Goal: Task Accomplishment & Management: Complete application form

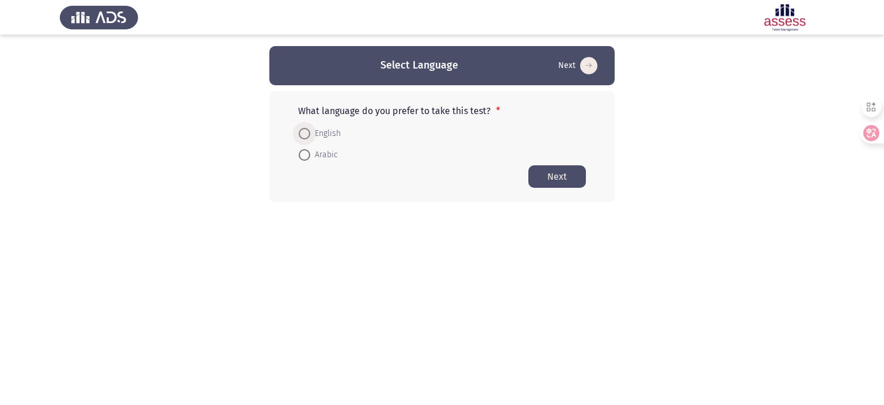
click at [314, 127] on span "English" at bounding box center [325, 134] width 31 height 14
click at [310, 128] on input "English" at bounding box center [305, 134] width 12 height 12
radio input "true"
click at [556, 178] on button "Next" at bounding box center [558, 176] width 58 height 22
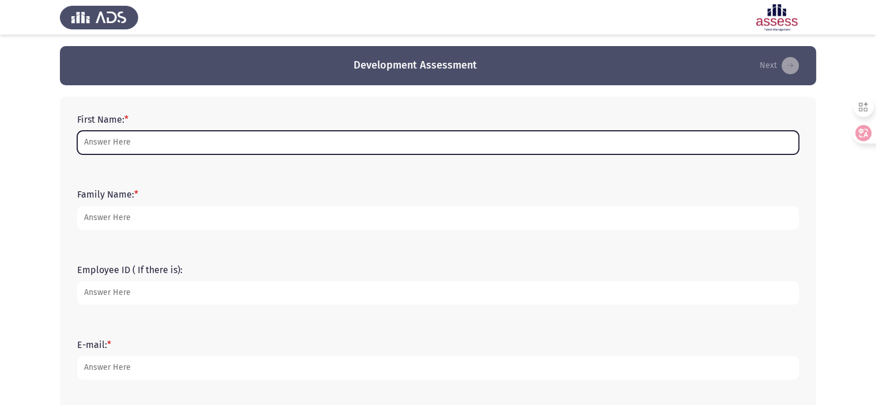
click at [167, 143] on input "First Name: *" at bounding box center [437, 143] width 721 height 24
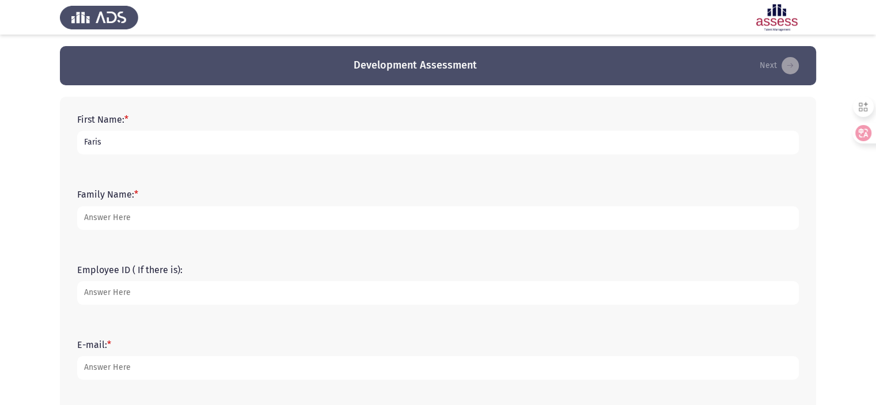
type input "Faris"
type input "Fallouh"
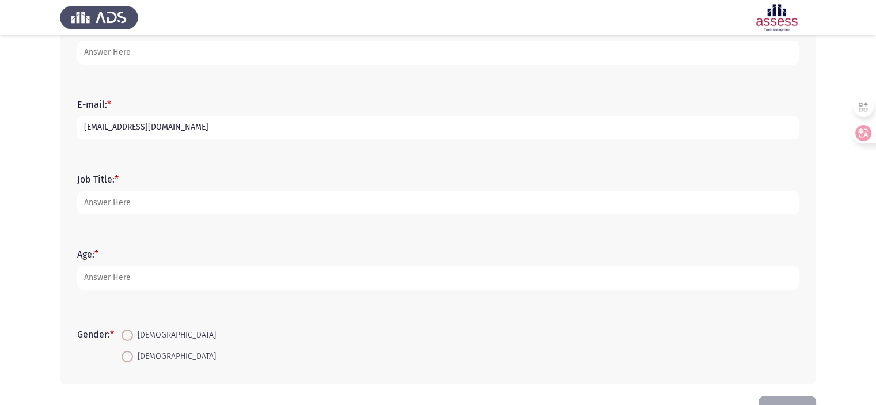
type input "[EMAIL_ADDRESS][DOMAIN_NAME]"
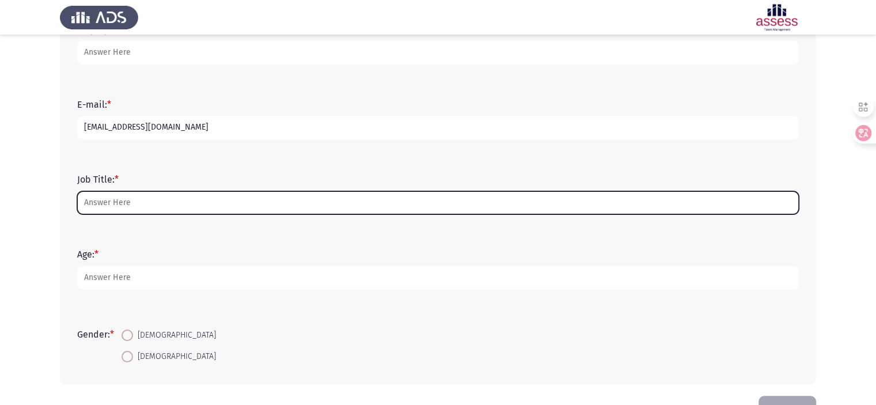
type input "e"
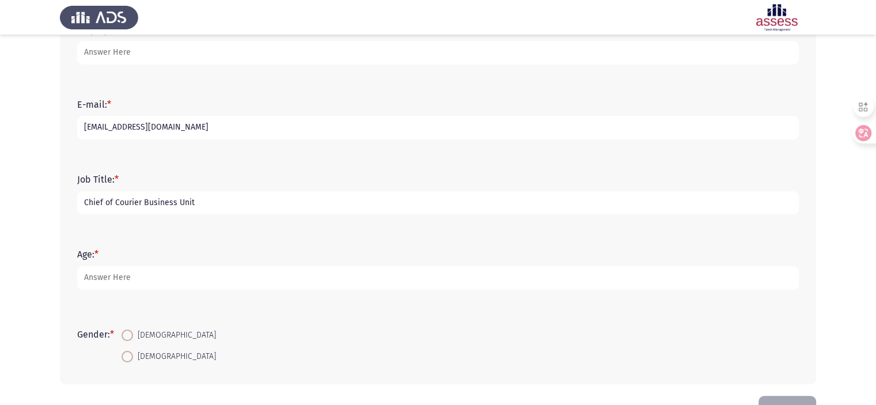
type input "Chief of Courier Business Unit"
type input "50"
click at [121, 329] on input "[DEMOGRAPHIC_DATA]" at bounding box center [127, 335] width 12 height 12
radio input "true"
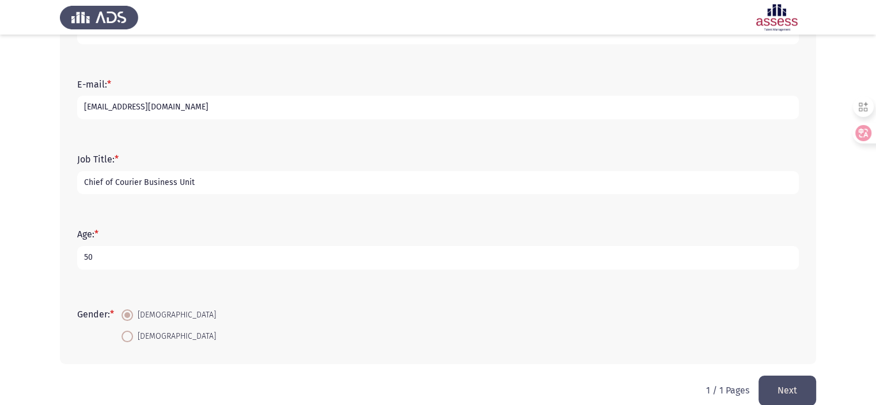
click at [781, 392] on button "Next" at bounding box center [787, 389] width 58 height 29
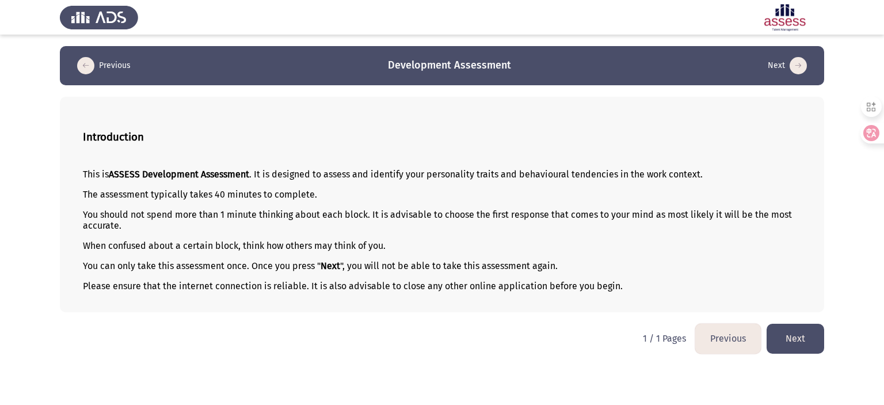
click at [804, 341] on button "Next" at bounding box center [796, 338] width 58 height 29
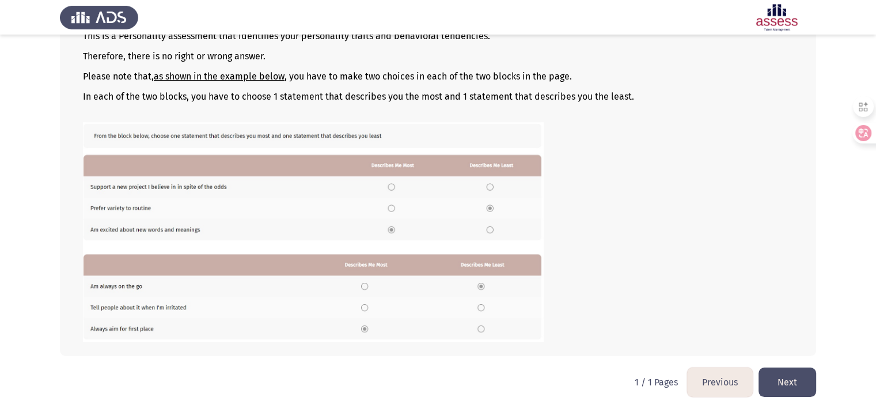
scroll to position [142, 0]
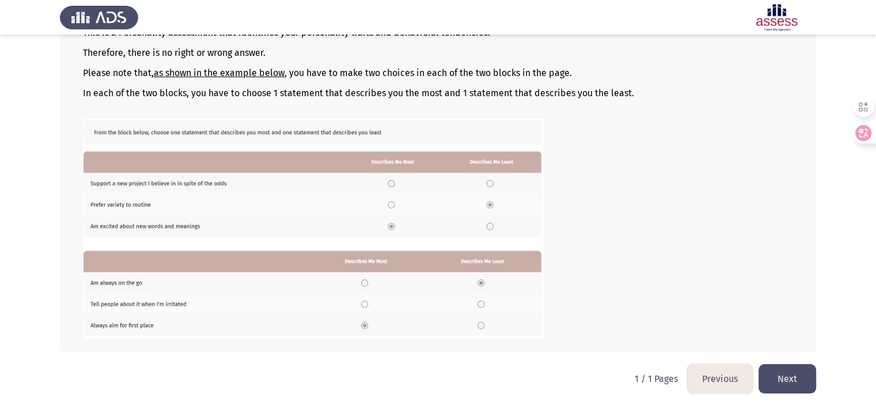
click at [782, 382] on button "Next" at bounding box center [787, 378] width 58 height 29
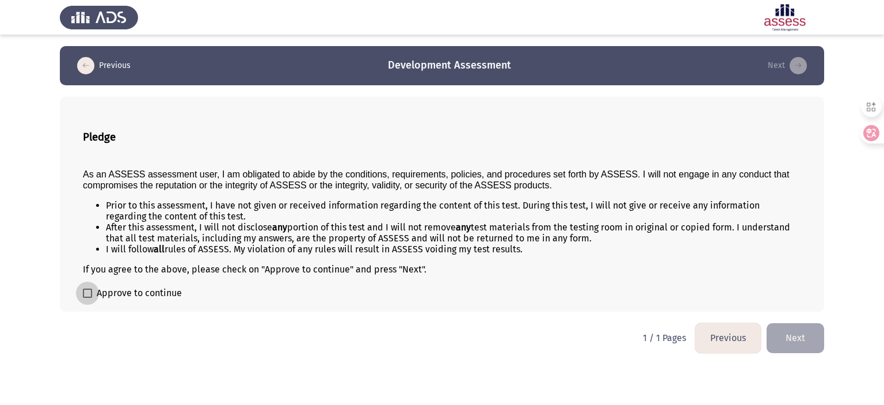
click at [117, 290] on span "Approve to continue" at bounding box center [139, 293] width 85 height 14
click at [88, 298] on input "Approve to continue" at bounding box center [87, 298] width 1 height 1
checkbox input "true"
click at [797, 334] on button "Next" at bounding box center [796, 337] width 58 height 29
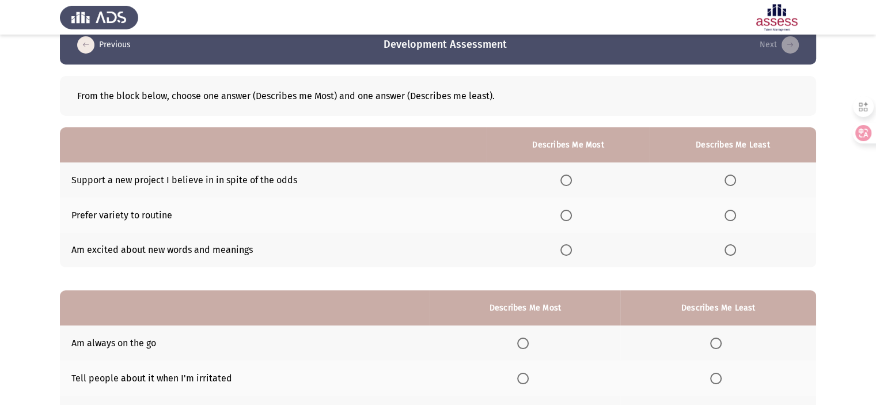
scroll to position [23, 0]
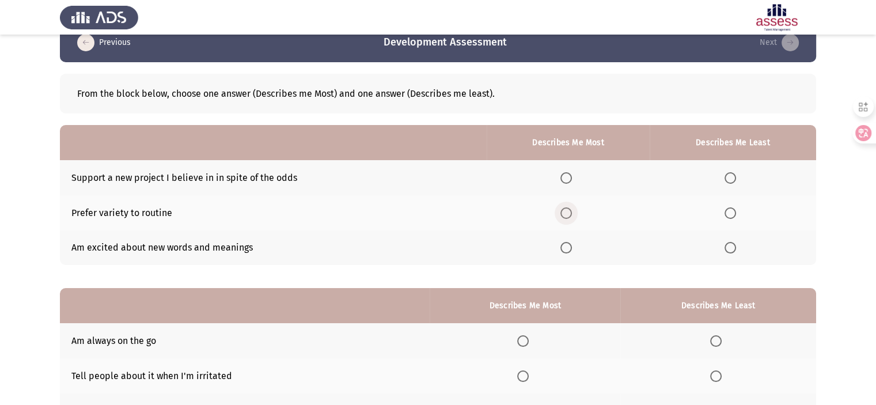
click at [569, 214] on span "Select an option" at bounding box center [566, 213] width 12 height 12
click at [569, 214] on input "Select an option" at bounding box center [566, 213] width 12 height 12
click at [734, 257] on th at bounding box center [733, 247] width 166 height 35
click at [733, 250] on span "Select an option" at bounding box center [730, 248] width 12 height 12
click at [733, 250] on input "Select an option" at bounding box center [730, 248] width 12 height 12
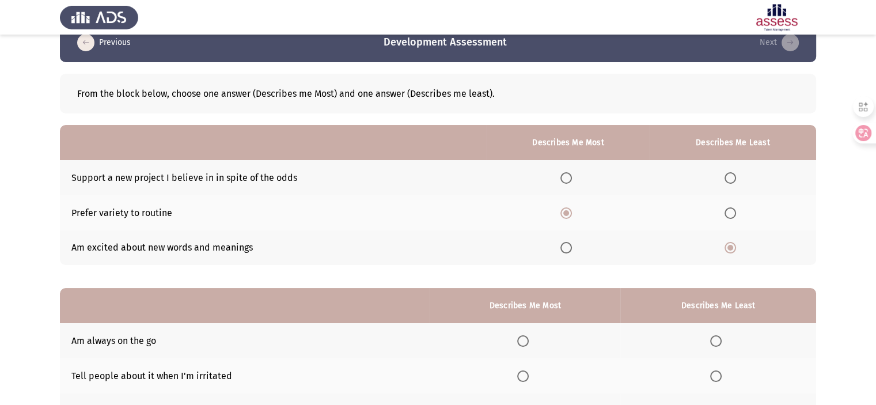
click at [833, 325] on app-assessment-container "Previous Development Assessment Next From the block below, choose one answer (D…" at bounding box center [438, 243] width 876 height 440
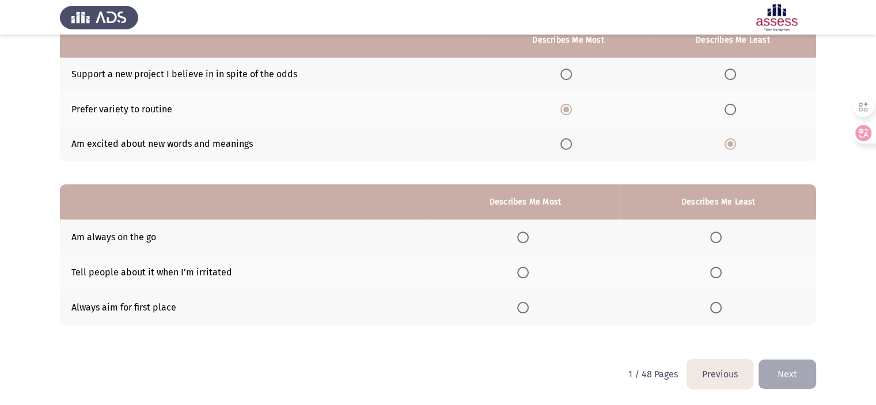
scroll to position [127, 0]
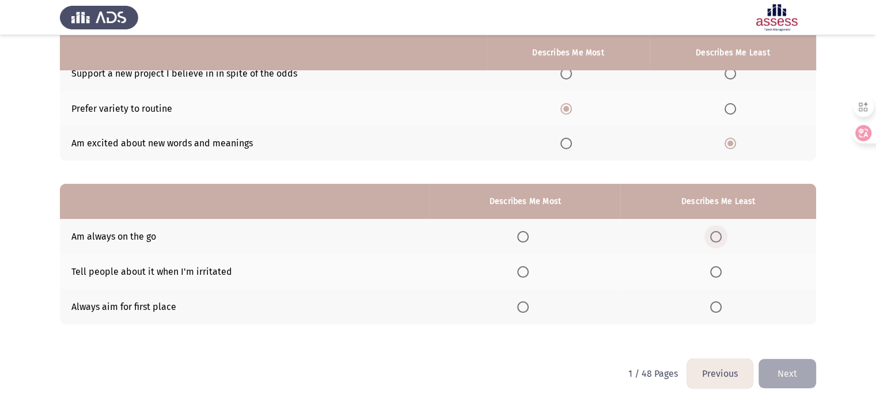
click at [719, 242] on span "Select an option" at bounding box center [716, 237] width 12 height 12
click at [719, 242] on input "Select an option" at bounding box center [716, 237] width 12 height 12
click at [525, 276] on span "Select an option" at bounding box center [523, 272] width 12 height 12
click at [525, 276] on input "Select an option" at bounding box center [523, 272] width 12 height 12
click at [806, 376] on button "Next" at bounding box center [787, 373] width 58 height 29
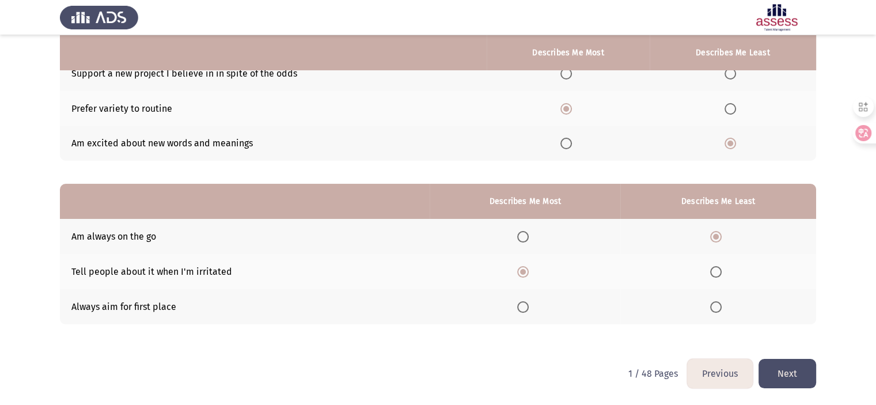
scroll to position [0, 0]
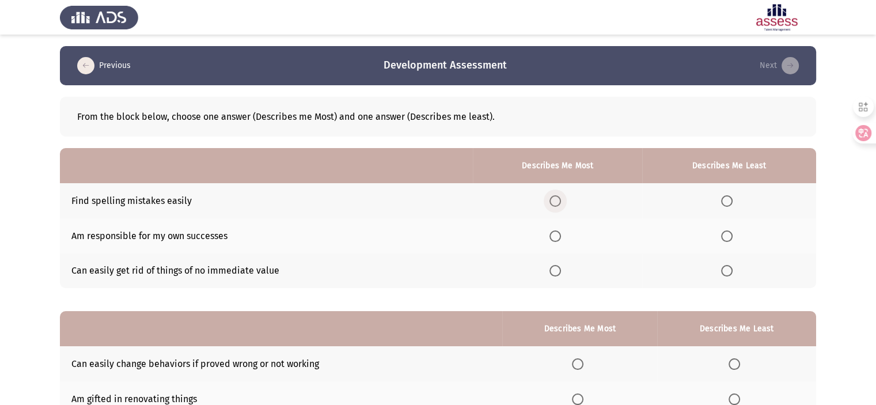
click at [553, 198] on span "Select an option" at bounding box center [555, 201] width 12 height 12
click at [553, 198] on input "Select an option" at bounding box center [555, 201] width 12 height 12
click at [557, 233] on span "Select an option" at bounding box center [555, 236] width 12 height 12
click at [557, 233] on input "Select an option" at bounding box center [555, 236] width 12 height 12
click at [558, 197] on span "Select an option" at bounding box center [555, 201] width 12 height 12
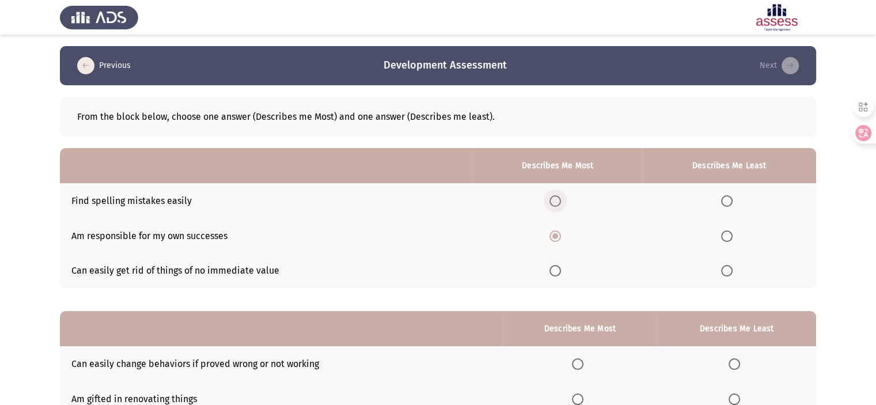
click at [558, 197] on input "Select an option" at bounding box center [555, 201] width 12 height 12
click at [724, 268] on span "Select an option" at bounding box center [727, 271] width 12 height 12
click at [724, 268] on input "Select an option" at bounding box center [727, 271] width 12 height 12
click at [836, 326] on app-assessment-container "Previous Development Assessment Next From the block below, choose one answer (D…" at bounding box center [438, 266] width 876 height 440
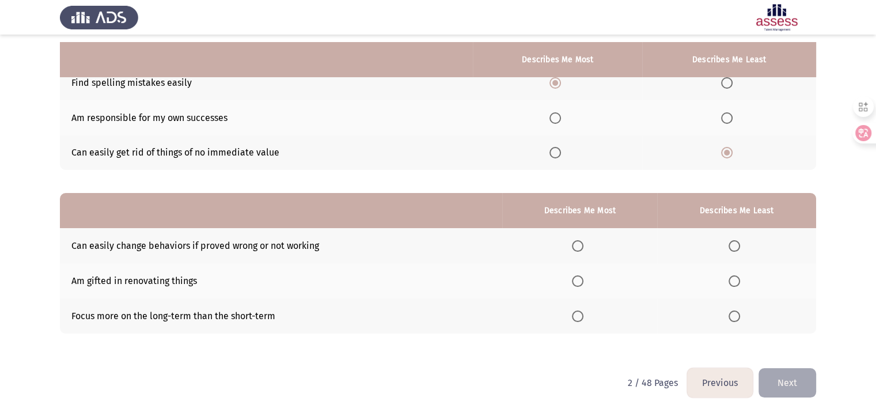
scroll to position [127, 0]
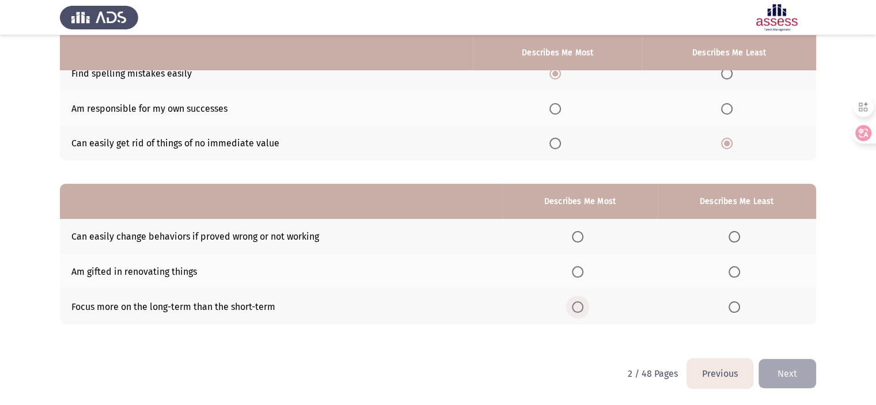
click at [583, 308] on span "Select an option" at bounding box center [578, 307] width 12 height 12
click at [583, 308] on input "Select an option" at bounding box center [578, 307] width 12 height 12
click at [736, 231] on span "Select an option" at bounding box center [734, 237] width 12 height 12
click at [736, 231] on input "Select an option" at bounding box center [734, 237] width 12 height 12
click at [780, 373] on button "Next" at bounding box center [787, 373] width 58 height 29
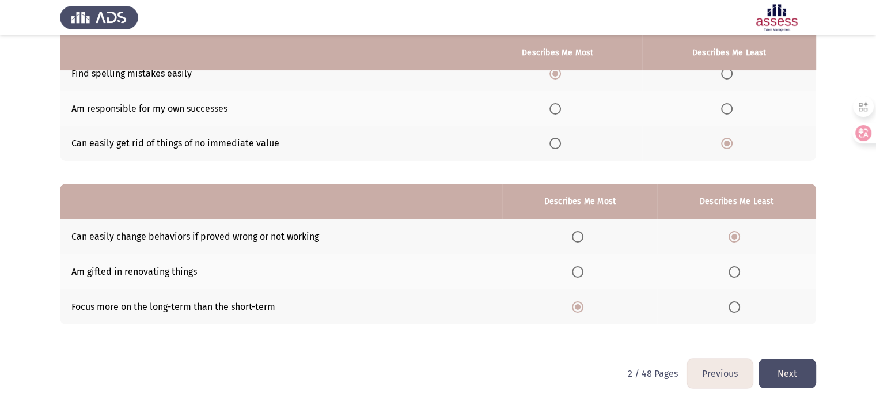
scroll to position [0, 0]
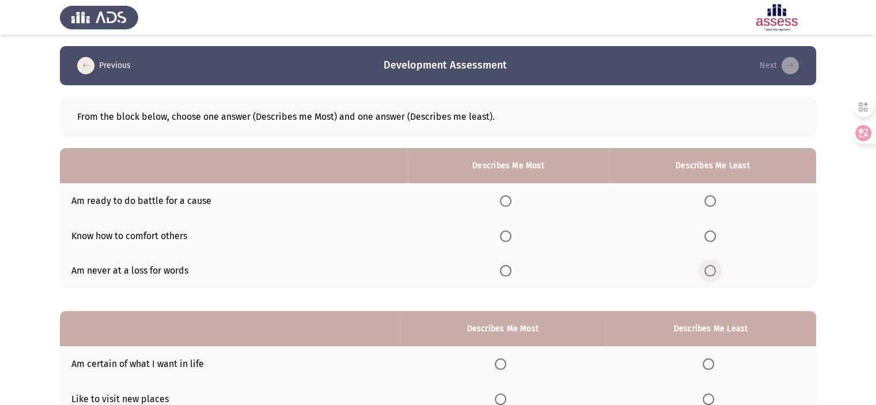
click at [718, 275] on label "Select an option" at bounding box center [712, 271] width 16 height 12
click at [716, 275] on input "Select an option" at bounding box center [710, 271] width 12 height 12
click at [511, 204] on span "Select an option" at bounding box center [506, 201] width 12 height 12
click at [511, 204] on input "Select an option" at bounding box center [506, 201] width 12 height 12
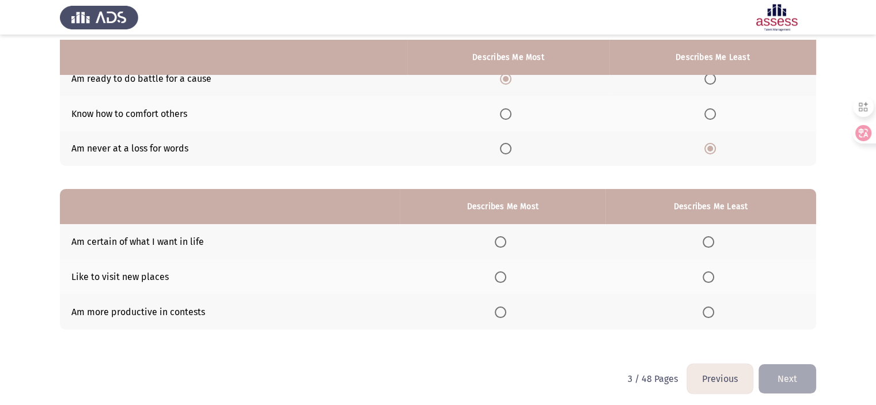
scroll to position [127, 0]
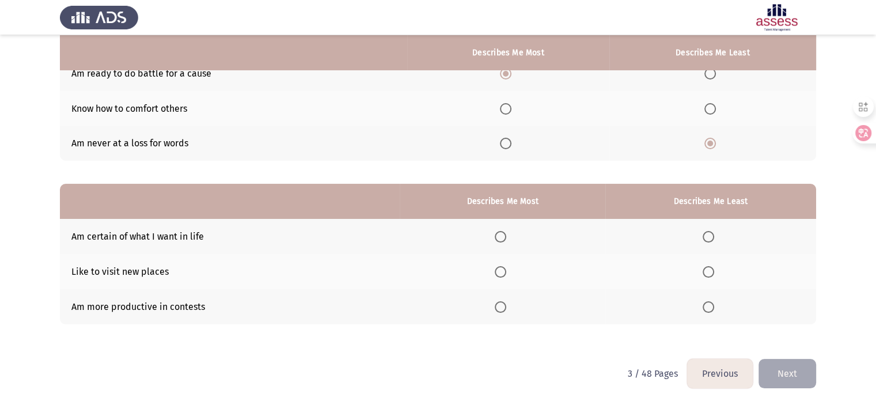
click at [496, 273] on span "Select an option" at bounding box center [501, 272] width 12 height 12
click at [496, 273] on input "Select an option" at bounding box center [501, 272] width 12 height 12
click at [707, 296] on th at bounding box center [710, 306] width 211 height 35
click at [708, 302] on span "Select an option" at bounding box center [708, 307] width 12 height 12
click at [708, 302] on input "Select an option" at bounding box center [708, 307] width 12 height 12
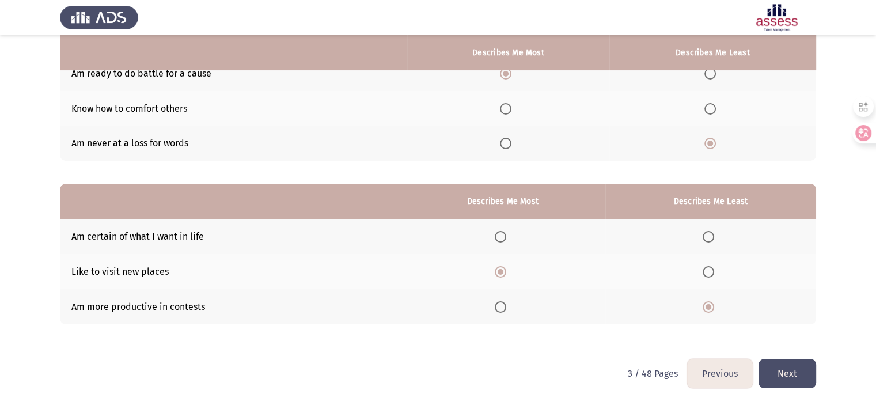
click at [791, 384] on button "Next" at bounding box center [787, 373] width 58 height 29
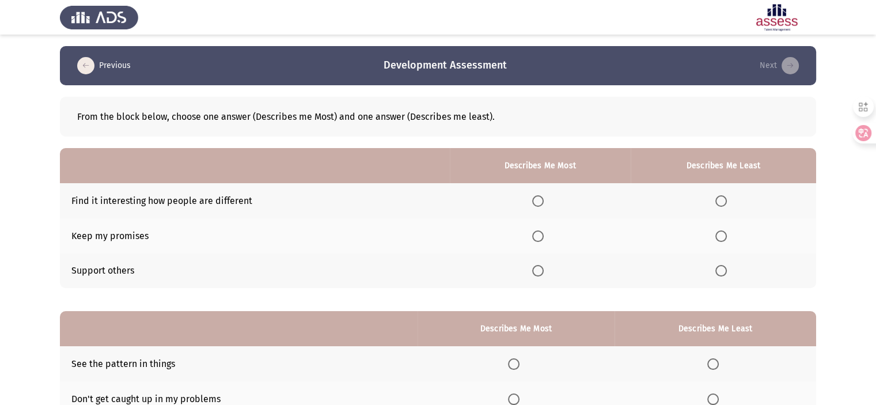
click at [540, 241] on span "Select an option" at bounding box center [538, 236] width 12 height 12
click at [540, 241] on input "Select an option" at bounding box center [538, 236] width 12 height 12
click at [723, 202] on span "Select an option" at bounding box center [721, 201] width 12 height 12
click at [723, 202] on input "Select an option" at bounding box center [721, 201] width 12 height 12
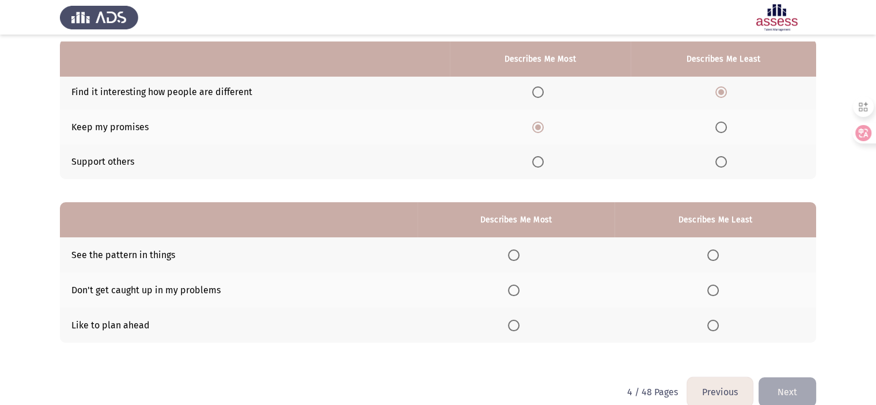
scroll to position [117, 0]
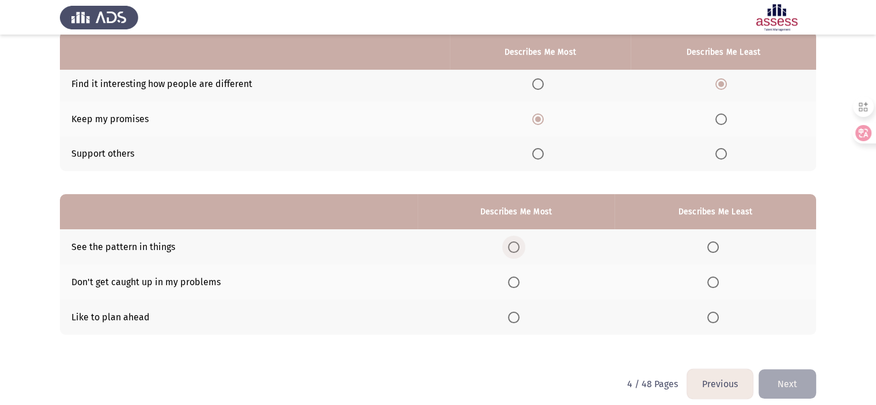
click at [515, 246] on span "Select an option" at bounding box center [514, 247] width 12 height 12
click at [515, 246] on input "Select an option" at bounding box center [514, 247] width 12 height 12
click at [519, 318] on span "Select an option" at bounding box center [514, 318] width 12 height 12
click at [519, 318] on input "Select an option" at bounding box center [514, 318] width 12 height 12
click at [720, 246] on label "Select an option" at bounding box center [715, 247] width 16 height 12
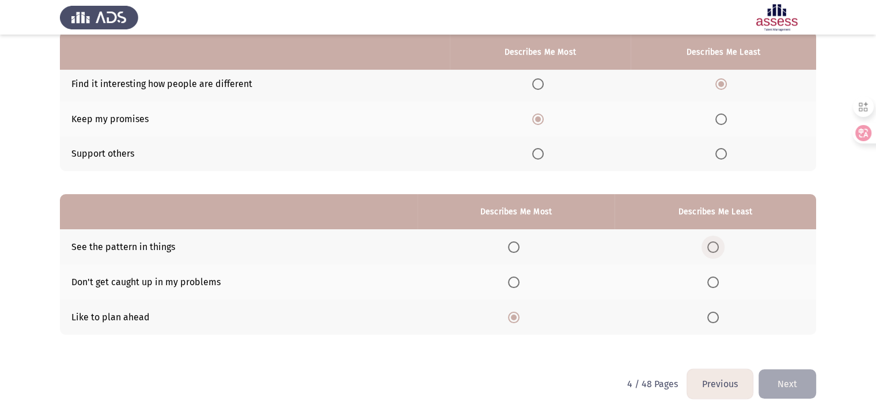
click at [719, 246] on input "Select an option" at bounding box center [713, 247] width 12 height 12
click at [779, 381] on button "Next" at bounding box center [787, 383] width 58 height 29
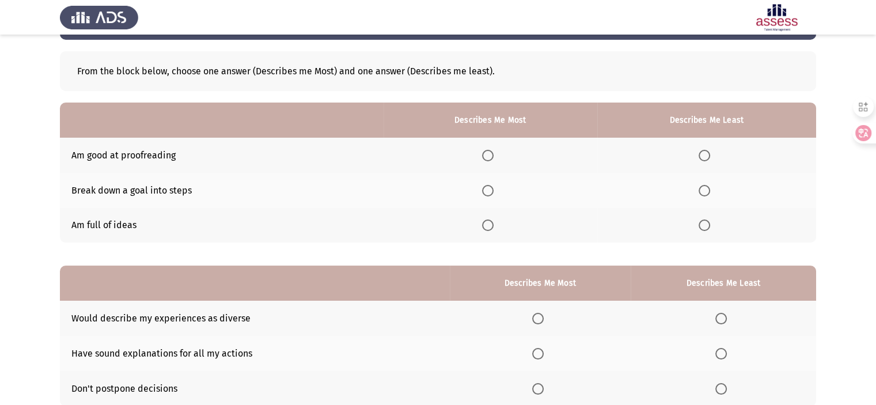
scroll to position [38, 0]
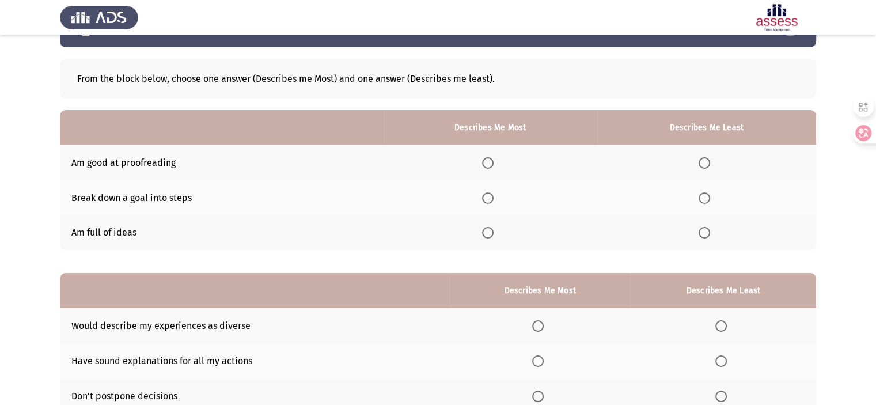
click at [491, 197] on span "Select an option" at bounding box center [488, 198] width 12 height 12
click at [491, 197] on input "Select an option" at bounding box center [488, 198] width 12 height 12
click at [704, 169] on th at bounding box center [706, 162] width 219 height 35
click at [708, 164] on span "Select an option" at bounding box center [704, 163] width 12 height 12
click at [708, 164] on input "Select an option" at bounding box center [704, 163] width 12 height 12
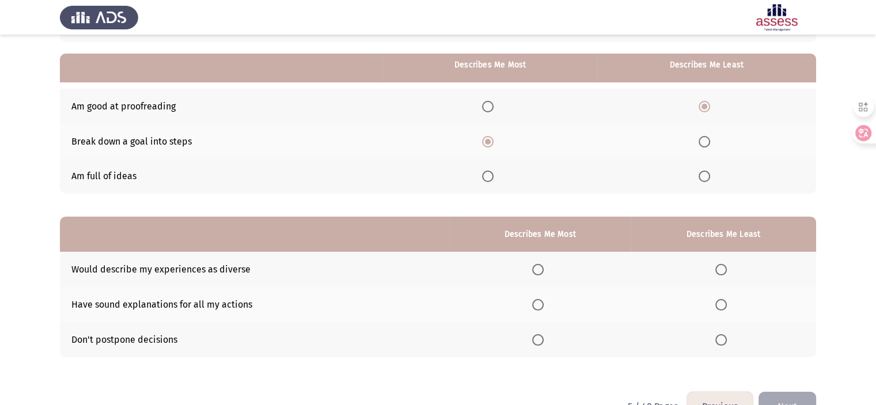
scroll to position [127, 0]
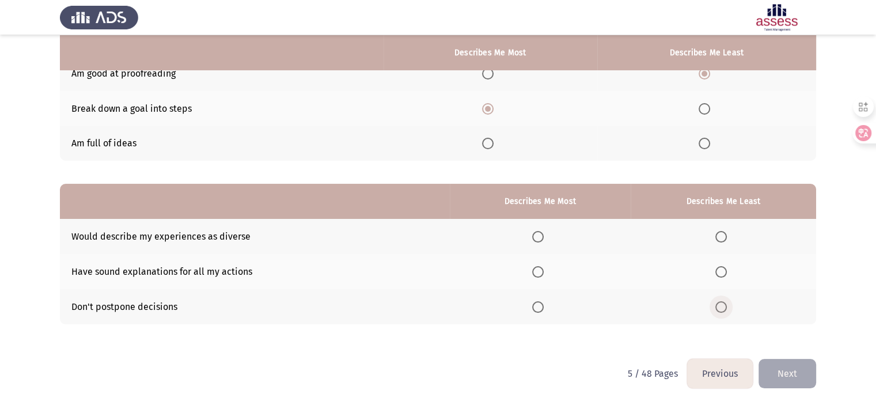
click at [724, 306] on span "Select an option" at bounding box center [721, 307] width 12 height 12
click at [724, 306] on input "Select an option" at bounding box center [721, 307] width 12 height 12
click at [540, 278] on th at bounding box center [540, 271] width 181 height 35
click at [542, 273] on span "Select an option" at bounding box center [538, 272] width 12 height 12
click at [542, 273] on input "Select an option" at bounding box center [538, 272] width 12 height 12
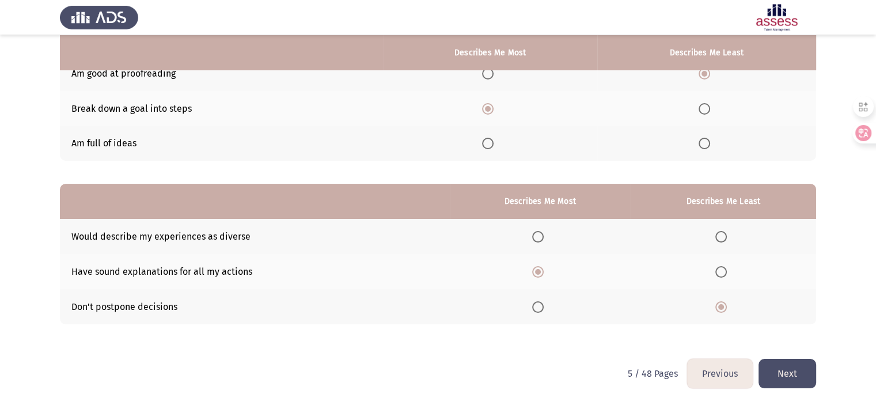
click at [792, 370] on button "Next" at bounding box center [787, 373] width 58 height 29
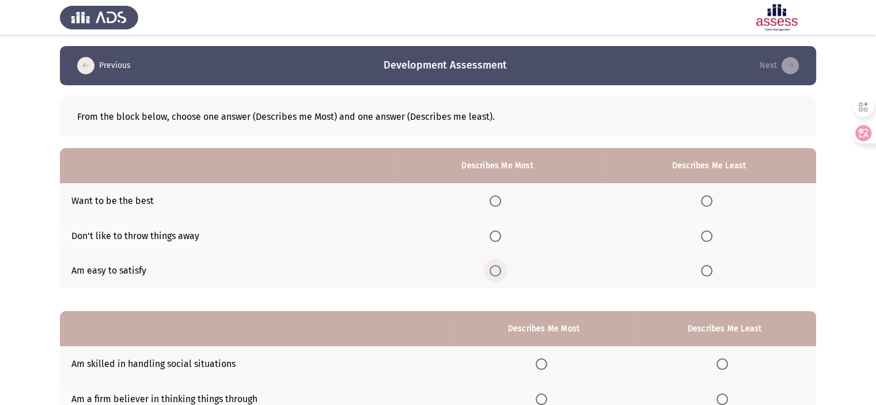
click at [501, 269] on span "Select an option" at bounding box center [495, 271] width 12 height 12
click at [501, 269] on input "Select an option" at bounding box center [495, 271] width 12 height 12
click at [501, 204] on span "Select an option" at bounding box center [495, 201] width 12 height 12
click at [501, 204] on input "Select an option" at bounding box center [495, 201] width 12 height 12
click at [494, 269] on span "Select an option" at bounding box center [495, 271] width 12 height 12
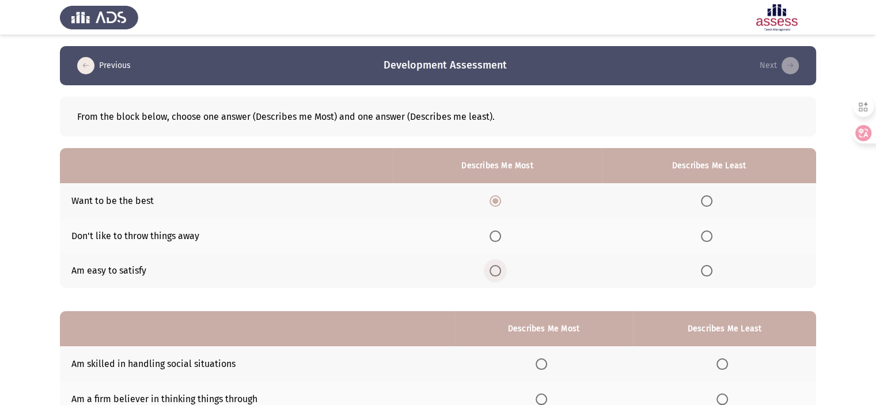
click at [494, 269] on input "Select an option" at bounding box center [495, 271] width 12 height 12
click at [705, 232] on span "Select an option" at bounding box center [707, 236] width 12 height 12
click at [705, 232] on input "Select an option" at bounding box center [707, 236] width 12 height 12
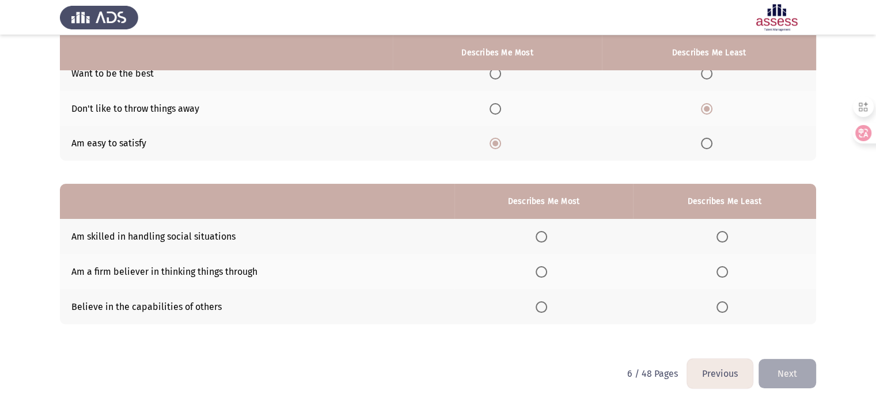
click at [723, 229] on th at bounding box center [724, 236] width 183 height 35
click at [541, 271] on span "Select an option" at bounding box center [541, 272] width 12 height 12
click at [541, 271] on input "Select an option" at bounding box center [541, 272] width 12 height 12
click at [778, 378] on button "Next" at bounding box center [787, 373] width 58 height 29
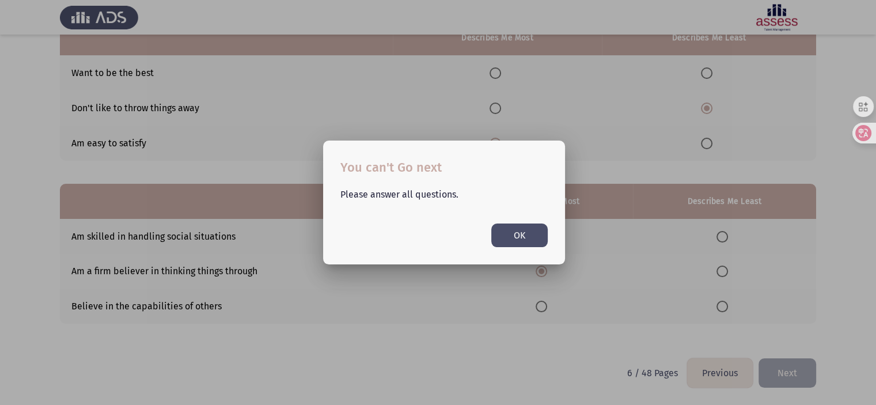
click at [516, 243] on button "OK" at bounding box center [519, 235] width 56 height 24
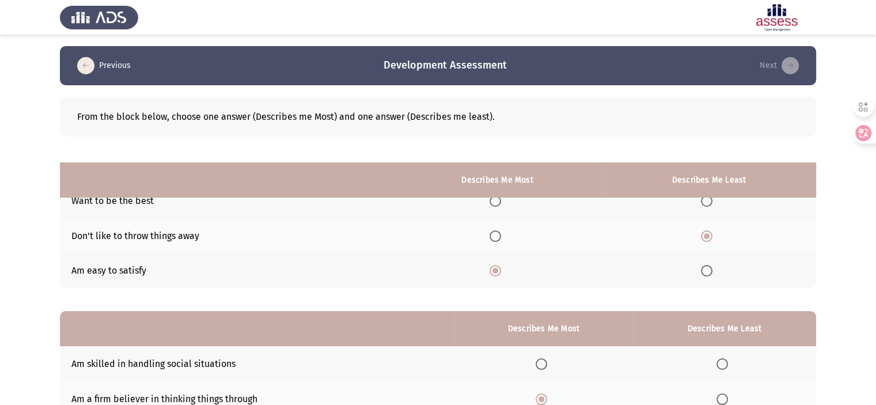
scroll to position [127, 0]
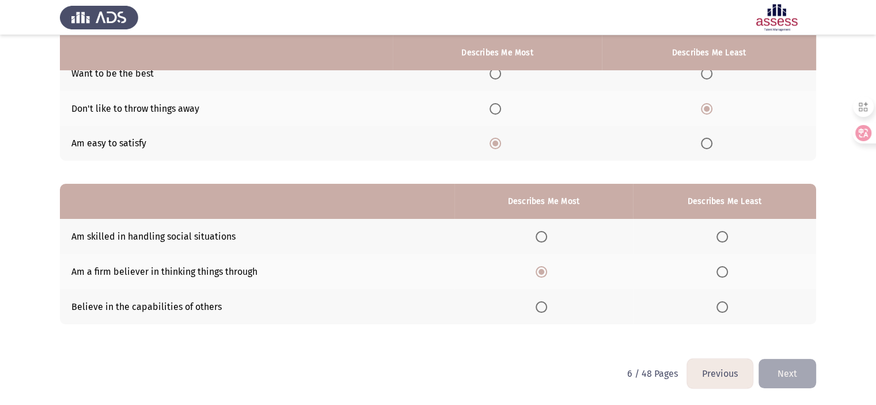
click at [726, 245] on th at bounding box center [724, 236] width 183 height 35
click at [723, 234] on span "Select an option" at bounding box center [722, 237] width 12 height 12
click at [723, 234] on input "Select an option" at bounding box center [722, 237] width 12 height 12
click at [766, 367] on button "Next" at bounding box center [787, 373] width 58 height 29
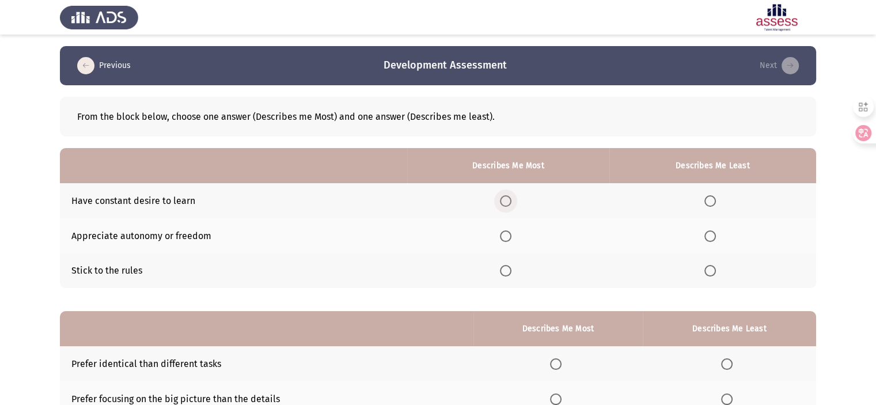
click at [507, 204] on span "Select an option" at bounding box center [506, 201] width 12 height 12
click at [507, 204] on input "Select an option" at bounding box center [506, 201] width 12 height 12
click at [507, 232] on span "Select an option" at bounding box center [506, 236] width 12 height 12
click at [507, 232] on input "Select an option" at bounding box center [506, 236] width 12 height 12
click at [714, 202] on span "Select an option" at bounding box center [710, 201] width 12 height 12
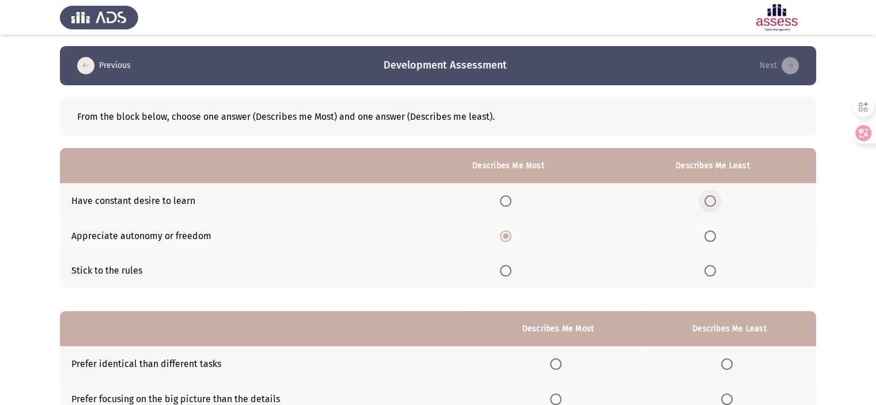
click at [714, 202] on input "Select an option" at bounding box center [710, 201] width 12 height 12
click at [711, 271] on span "Select an option" at bounding box center [710, 271] width 12 height 12
click at [711, 271] on input "Select an option" at bounding box center [710, 271] width 12 height 12
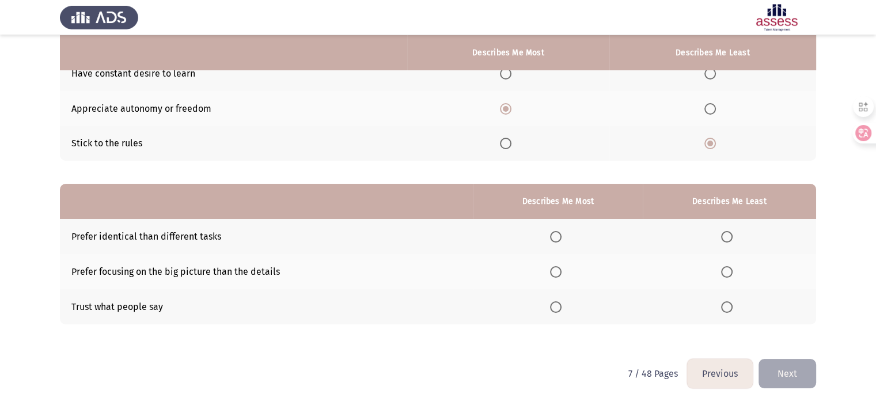
click at [728, 231] on span "Select an option" at bounding box center [727, 237] width 12 height 12
click at [728, 231] on input "Select an option" at bounding box center [727, 237] width 12 height 12
click at [560, 275] on span "Select an option" at bounding box center [556, 272] width 12 height 12
click at [560, 275] on input "Select an option" at bounding box center [556, 272] width 12 height 12
click at [792, 380] on button "Next" at bounding box center [787, 373] width 58 height 29
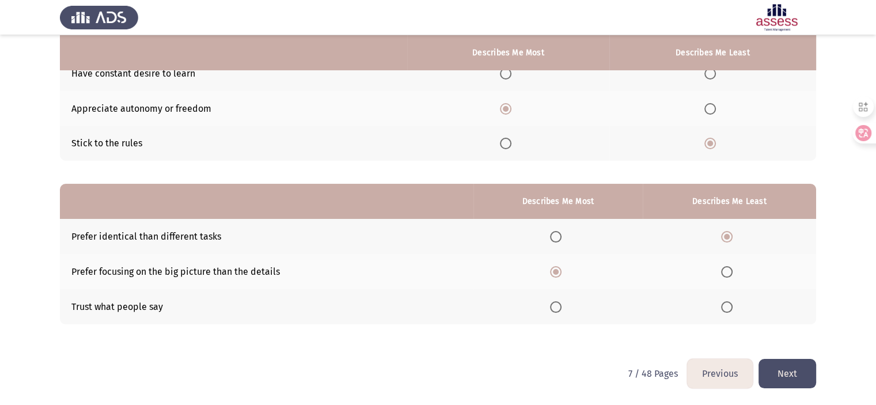
scroll to position [0, 0]
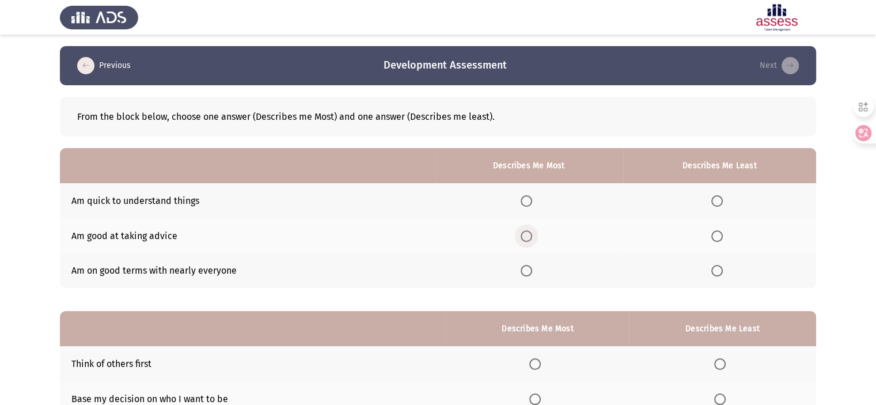
click at [531, 241] on span "Select an option" at bounding box center [527, 236] width 12 height 12
click at [531, 241] on input "Select an option" at bounding box center [527, 236] width 12 height 12
click at [519, 274] on th at bounding box center [529, 270] width 188 height 35
click at [536, 276] on label "Select an option" at bounding box center [529, 271] width 16 height 12
click at [532, 276] on input "Select an option" at bounding box center [527, 271] width 12 height 12
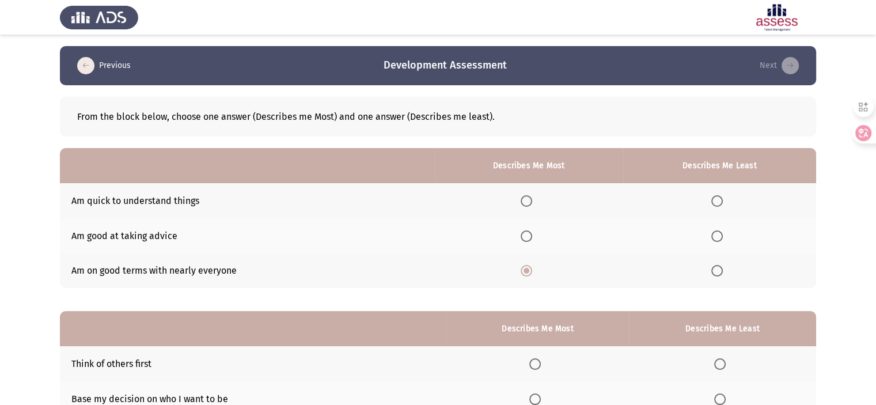
click at [719, 240] on span "Select an option" at bounding box center [717, 236] width 12 height 12
click at [719, 240] on input "Select an option" at bounding box center [717, 236] width 12 height 12
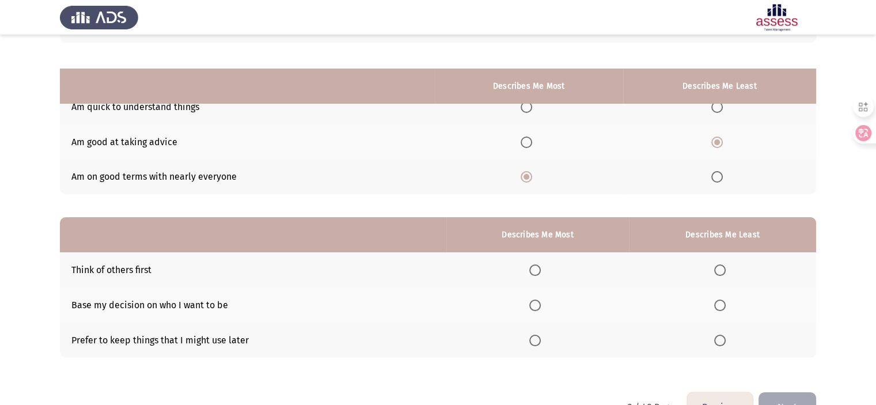
scroll to position [88, 0]
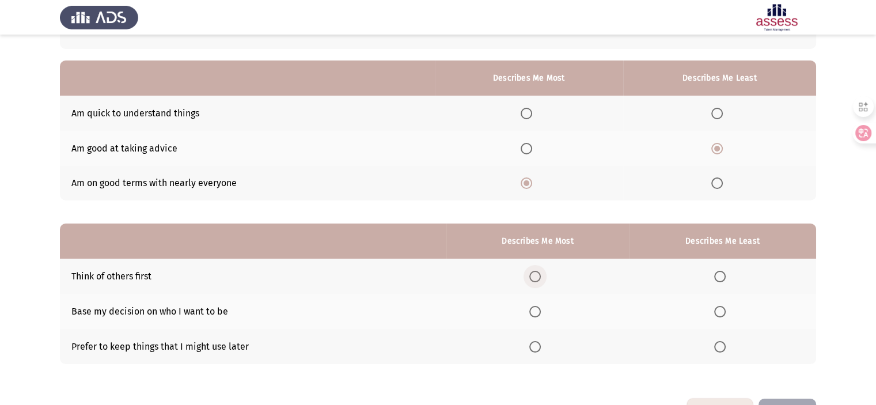
click at [536, 273] on span "Select an option" at bounding box center [535, 277] width 12 height 12
click at [536, 273] on input "Select an option" at bounding box center [535, 277] width 12 height 12
click at [536, 273] on span "Select an option" at bounding box center [535, 277] width 12 height 12
click at [536, 273] on input "Select an option" at bounding box center [535, 277] width 12 height 12
click at [784, 344] on th at bounding box center [722, 346] width 187 height 35
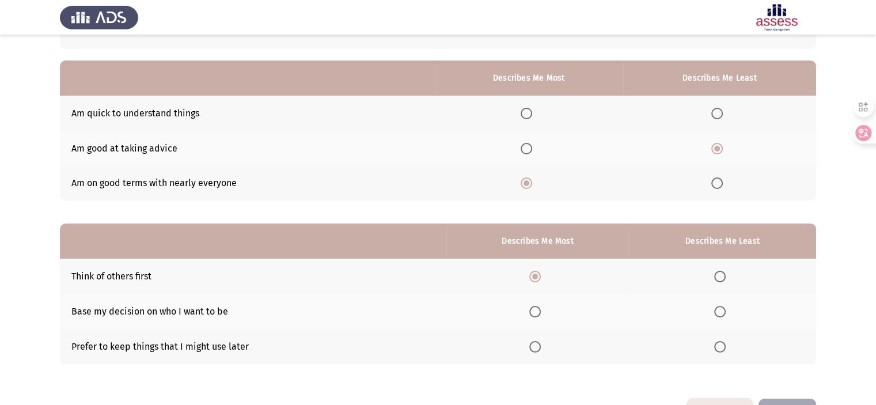
click at [723, 308] on span "Select an option" at bounding box center [720, 312] width 12 height 12
click at [723, 308] on input "Select an option" at bounding box center [720, 312] width 12 height 12
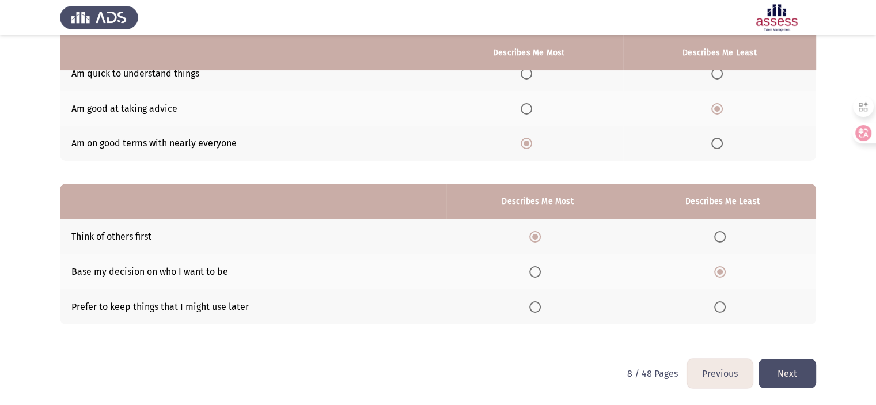
click at [802, 380] on button "Next" at bounding box center [787, 373] width 58 height 29
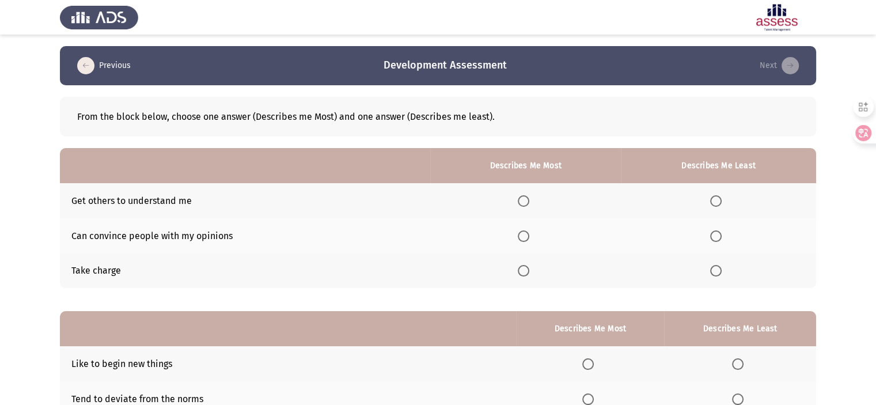
click at [522, 271] on span "Select an option" at bounding box center [524, 271] width 12 height 12
click at [522, 271] on input "Select an option" at bounding box center [524, 271] width 12 height 12
click at [713, 202] on span "Select an option" at bounding box center [716, 201] width 12 height 12
click at [713, 202] on input "Select an option" at bounding box center [716, 201] width 12 height 12
click at [713, 202] on span "Select an option" at bounding box center [716, 201] width 12 height 12
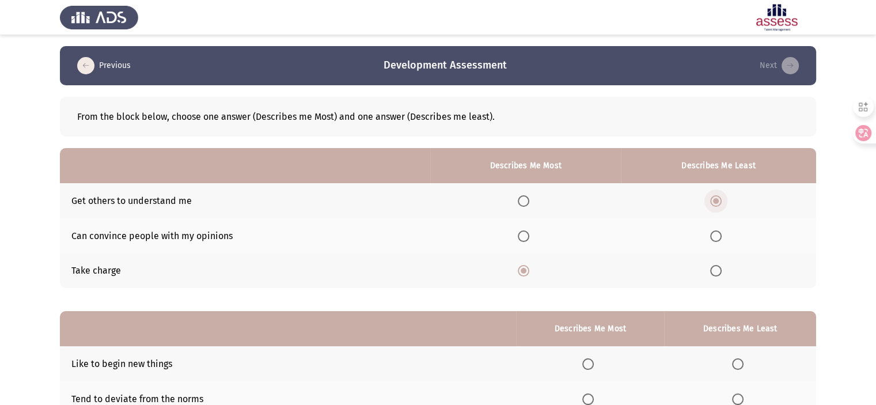
click at [713, 202] on input "Select an option" at bounding box center [716, 201] width 12 height 12
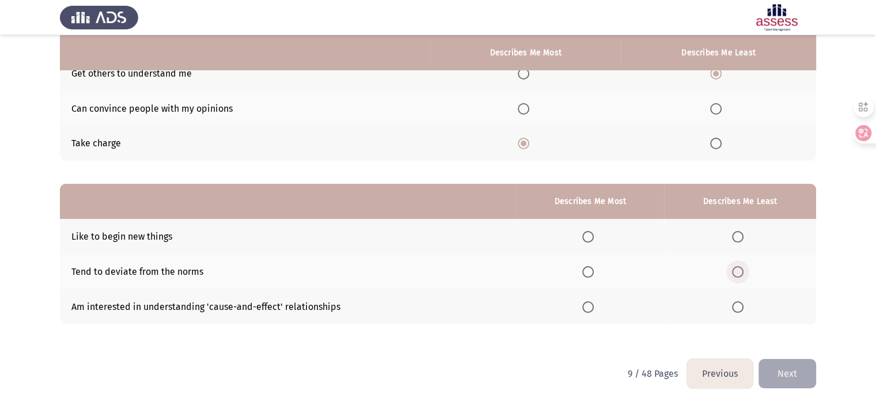
click at [741, 275] on span "Select an option" at bounding box center [738, 272] width 12 height 12
click at [741, 275] on input "Select an option" at bounding box center [738, 272] width 12 height 12
click at [592, 312] on span "Select an option" at bounding box center [588, 307] width 12 height 12
click at [592, 312] on input "Select an option" at bounding box center [588, 307] width 12 height 12
click at [788, 371] on button "Next" at bounding box center [787, 373] width 58 height 29
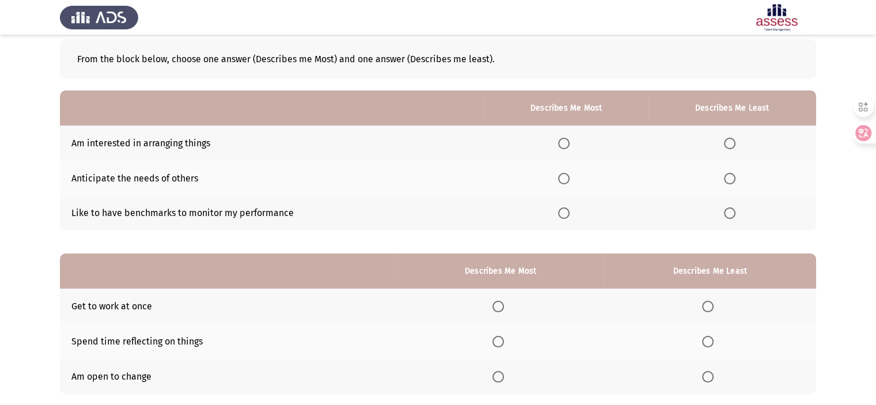
scroll to position [0, 0]
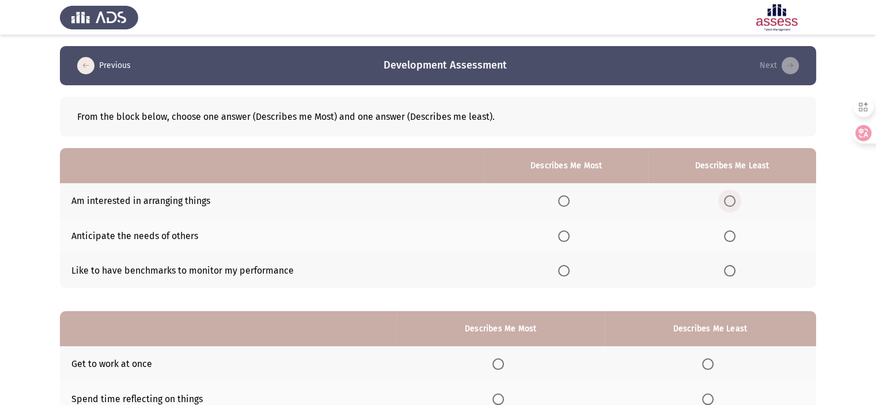
click at [726, 205] on span "Select an option" at bounding box center [730, 201] width 12 height 12
click at [726, 205] on input "Select an option" at bounding box center [730, 201] width 12 height 12
click at [564, 235] on span "Select an option" at bounding box center [564, 236] width 12 height 12
click at [564, 235] on input "Select an option" at bounding box center [564, 236] width 12 height 12
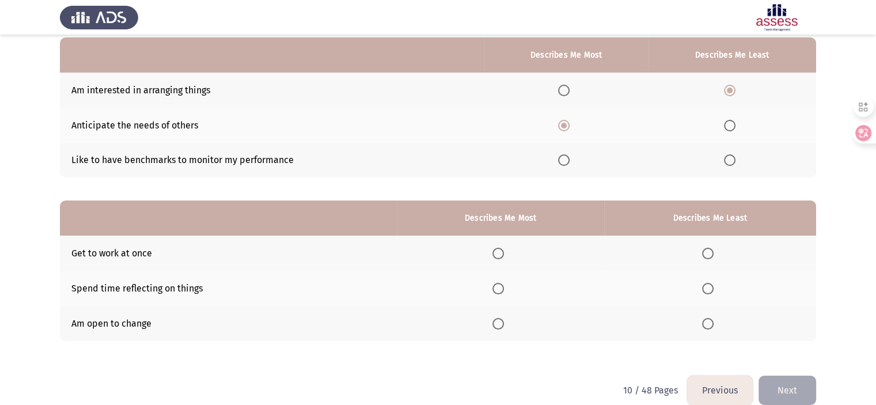
scroll to position [127, 0]
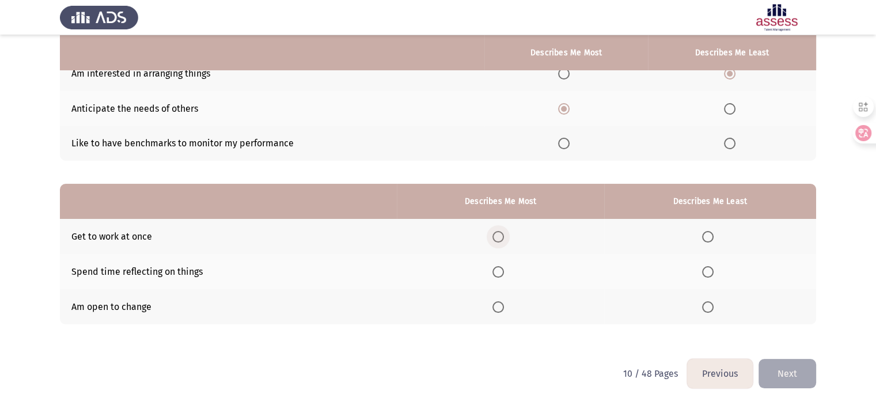
click at [504, 237] on span "Select an option" at bounding box center [498, 237] width 12 height 12
click at [504, 237] on input "Select an option" at bounding box center [498, 237] width 12 height 12
click at [712, 272] on span "Select an option" at bounding box center [708, 272] width 12 height 12
click at [712, 272] on input "Select an option" at bounding box center [708, 272] width 12 height 12
click at [803, 373] on button "Next" at bounding box center [787, 373] width 58 height 29
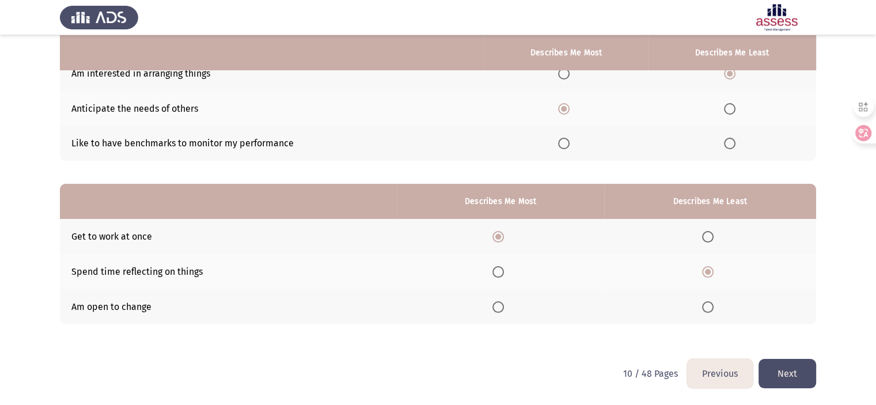
scroll to position [0, 0]
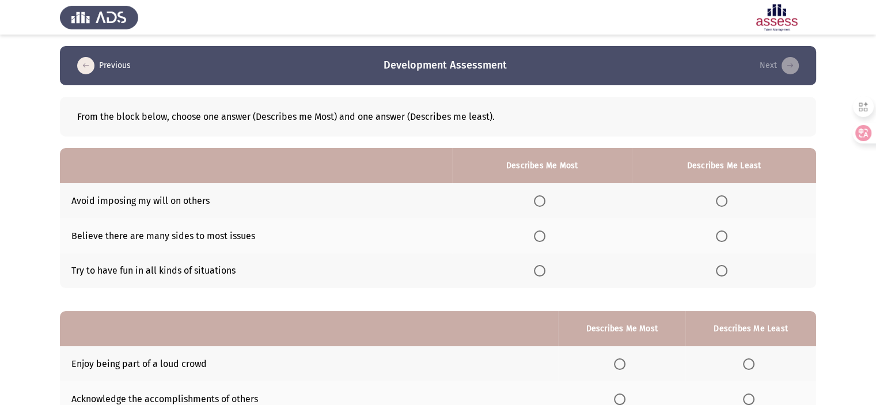
click at [543, 193] on th at bounding box center [542, 200] width 180 height 35
click at [542, 203] on span "Select an option" at bounding box center [540, 201] width 12 height 12
click at [542, 203] on input "Select an option" at bounding box center [540, 201] width 12 height 12
click at [726, 267] on span "Select an option" at bounding box center [722, 271] width 12 height 12
click at [726, 267] on input "Select an option" at bounding box center [722, 271] width 12 height 12
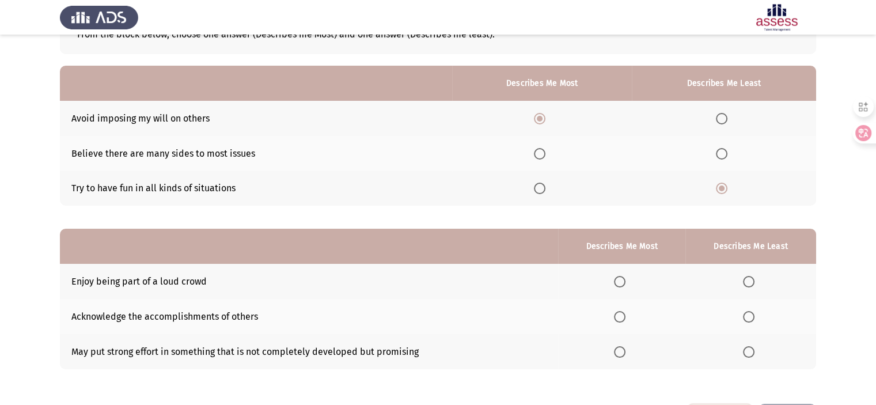
scroll to position [127, 0]
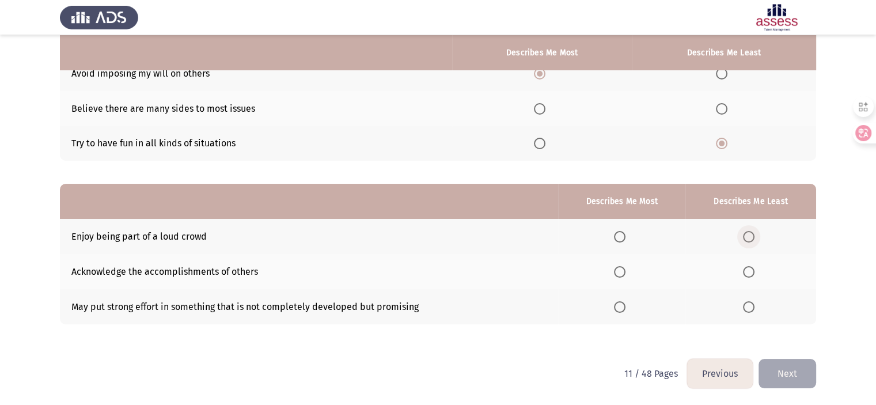
click at [752, 232] on span "Select an option" at bounding box center [749, 237] width 12 height 12
click at [752, 232] on input "Select an option" at bounding box center [749, 237] width 12 height 12
click at [623, 274] on span "Select an option" at bounding box center [620, 272] width 12 height 12
click at [623, 274] on input "Select an option" at bounding box center [620, 272] width 12 height 12
click at [783, 373] on button "Next" at bounding box center [787, 373] width 58 height 29
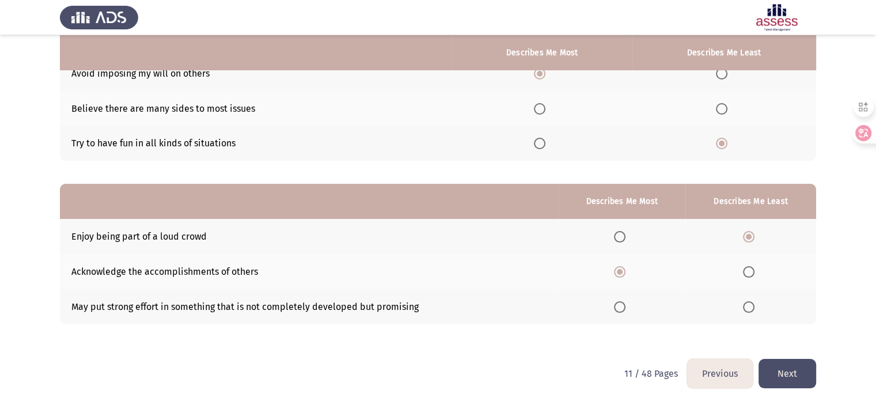
scroll to position [0, 0]
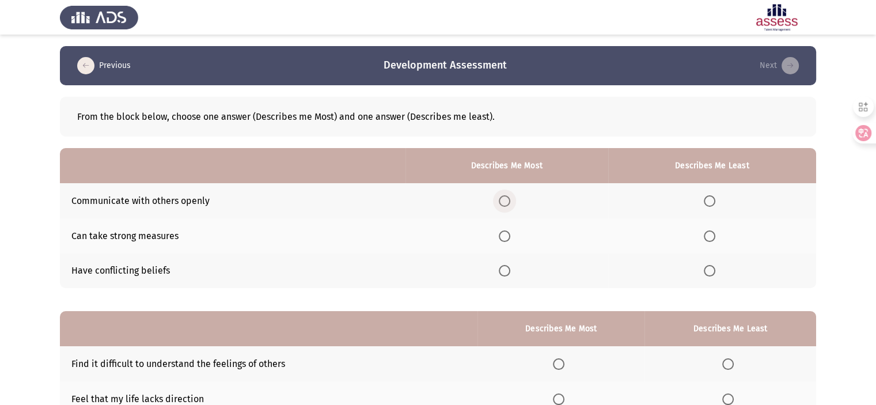
click at [507, 197] on span "Select an option" at bounding box center [505, 201] width 12 height 12
click at [507, 197] on input "Select an option" at bounding box center [505, 201] width 12 height 12
click at [714, 265] on span "Select an option" at bounding box center [710, 271] width 12 height 12
click at [714, 265] on input "Select an option" at bounding box center [710, 271] width 12 height 12
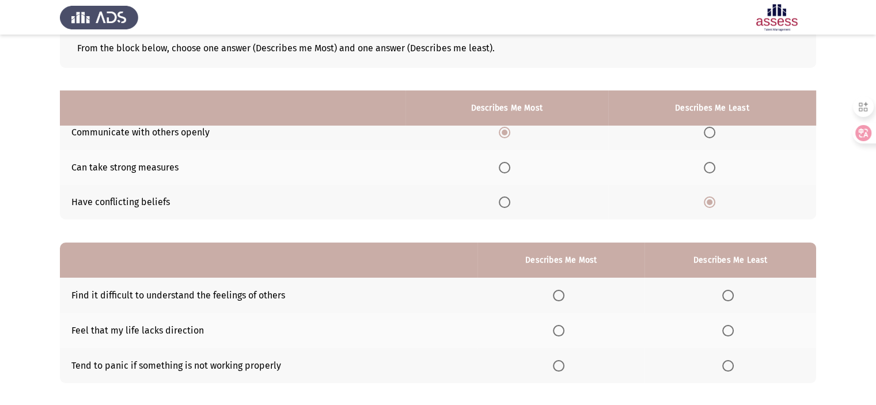
scroll to position [127, 0]
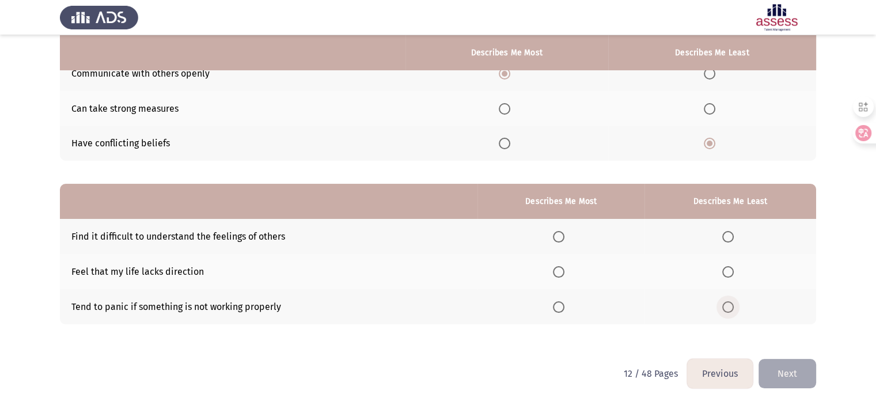
click at [732, 305] on span "Select an option" at bounding box center [728, 307] width 12 height 12
click at [732, 305] on input "Select an option" at bounding box center [728, 307] width 12 height 12
click at [562, 236] on span "Select an option" at bounding box center [559, 237] width 12 height 12
click at [562, 236] on input "Select an option" at bounding box center [559, 237] width 12 height 12
click at [776, 375] on button "Next" at bounding box center [787, 373] width 58 height 29
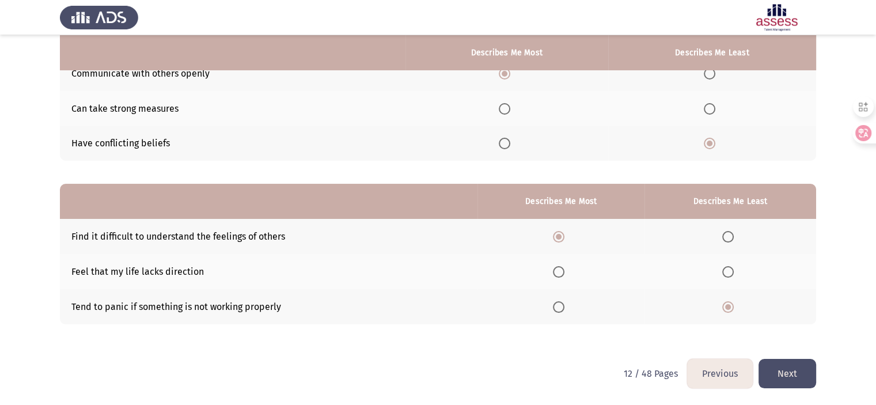
scroll to position [0, 0]
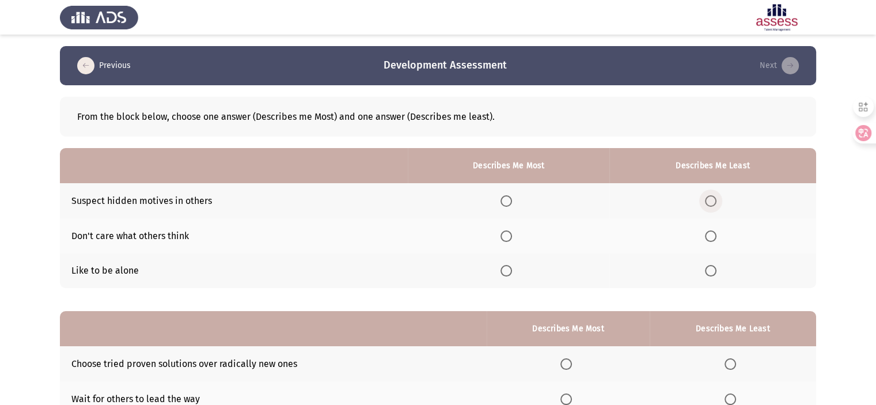
click at [716, 198] on span "Select an option" at bounding box center [711, 201] width 12 height 12
click at [716, 198] on input "Select an option" at bounding box center [711, 201] width 12 height 12
click at [716, 198] on span "Select an option" at bounding box center [711, 201] width 12 height 12
click at [716, 198] on input "Select an option" at bounding box center [711, 201] width 12 height 12
click at [511, 273] on span "Select an option" at bounding box center [506, 271] width 12 height 12
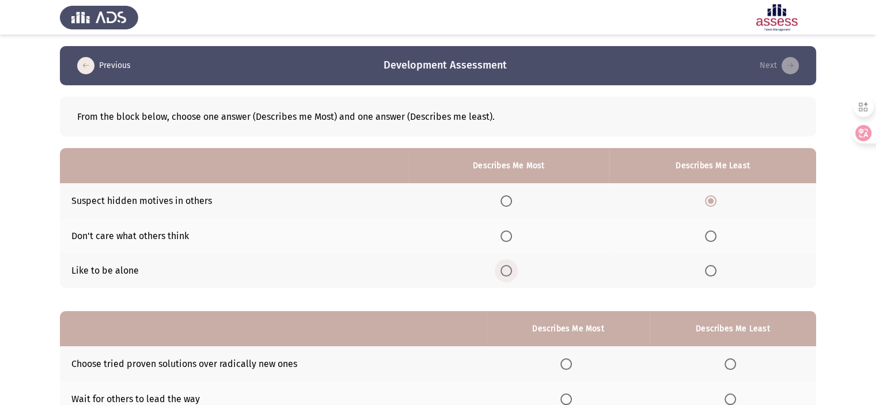
click at [511, 273] on input "Select an option" at bounding box center [506, 271] width 12 height 12
click at [505, 196] on span "Select an option" at bounding box center [506, 201] width 12 height 12
click at [505, 196] on input "Select an option" at bounding box center [506, 201] width 12 height 12
click at [511, 238] on span "Select an option" at bounding box center [506, 236] width 12 height 12
click at [511, 238] on input "Select an option" at bounding box center [506, 236] width 12 height 12
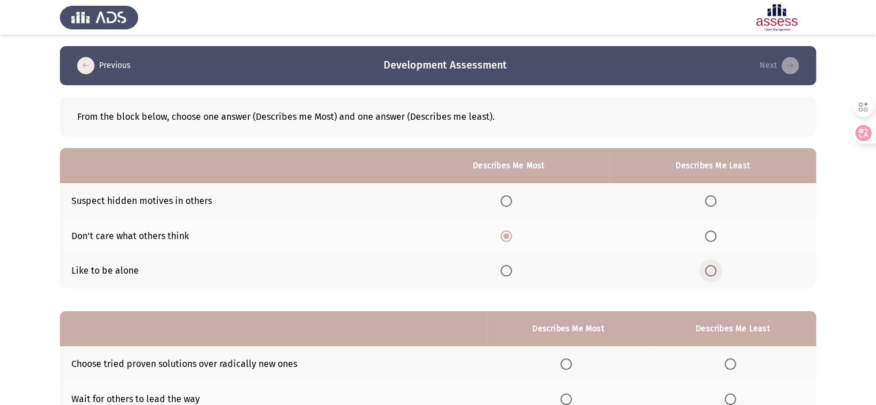
click at [711, 272] on span "Select an option" at bounding box center [711, 271] width 12 height 12
click at [711, 272] on input "Select an option" at bounding box center [711, 271] width 12 height 12
